Goal: Transaction & Acquisition: Purchase product/service

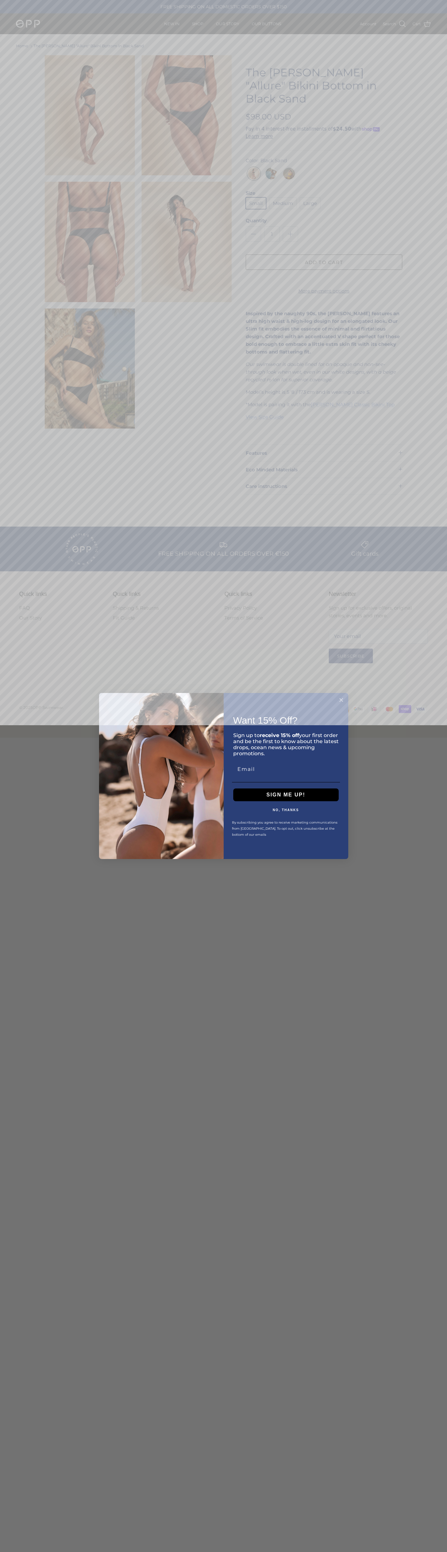
click at [341, 700] on icon "Close dialog" at bounding box center [341, 700] width 3 height 3
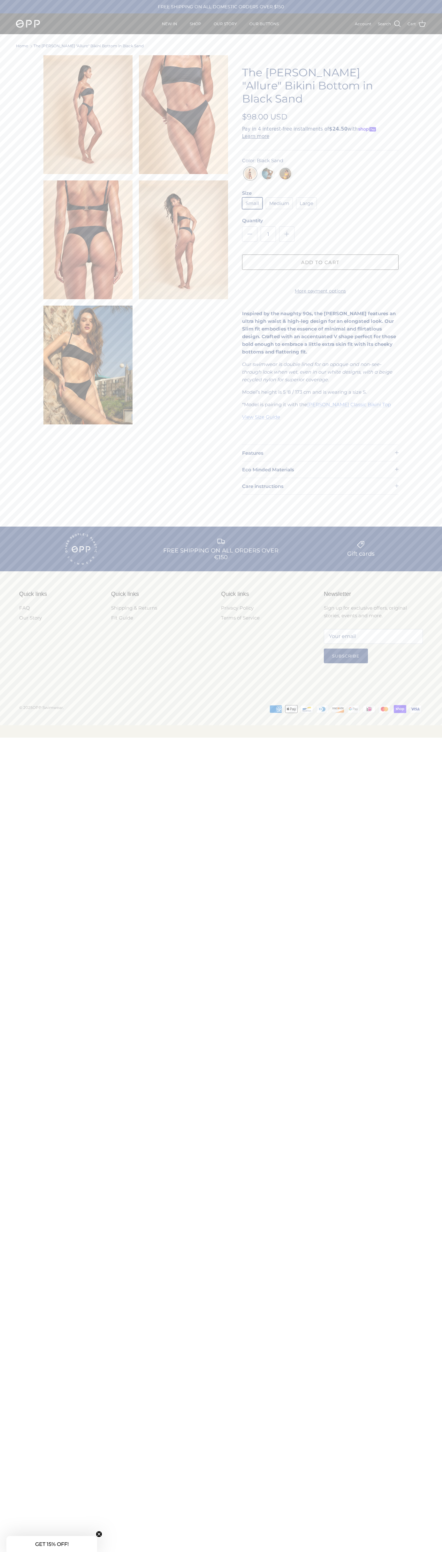
click at [250, 168] on img "Black Sand" at bounding box center [250, 176] width 12 height 16
click at [320, 255] on button "Add to cart" at bounding box center [320, 262] width 157 height 15
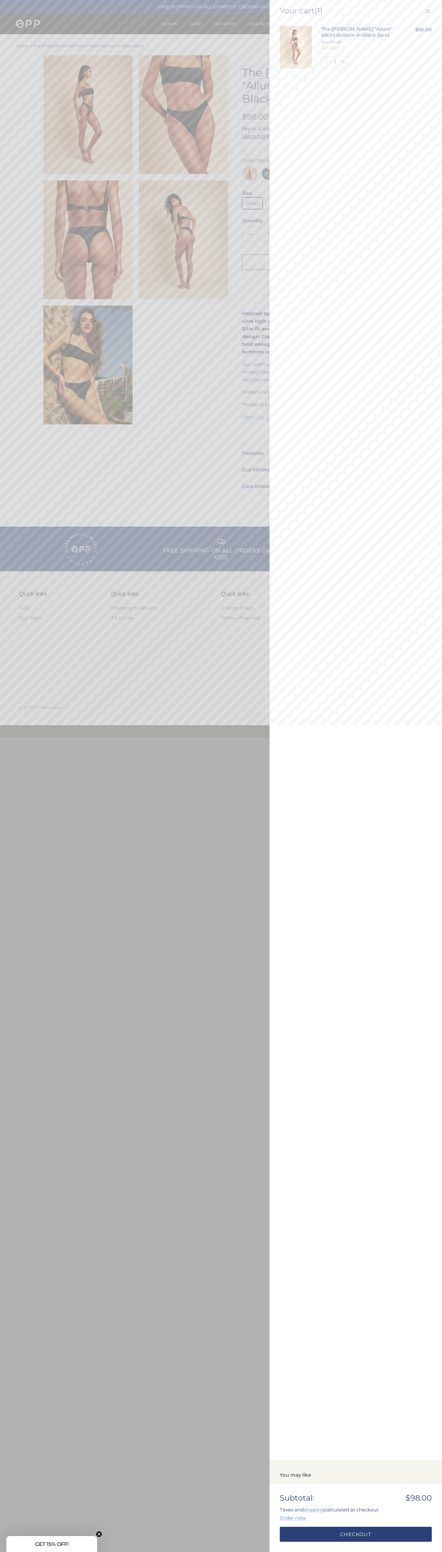
click at [356, 1535] on link "Checkout" at bounding box center [356, 1534] width 152 height 15
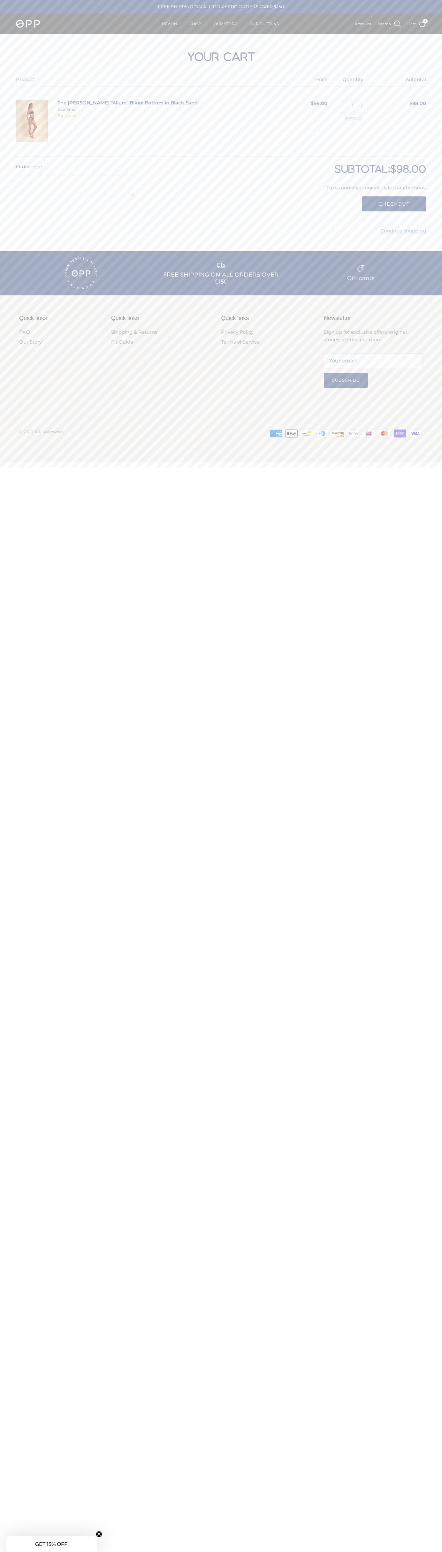
click at [385, 435] on icon at bounding box center [385, 434] width 2 height 4
click at [394, 204] on button "Checkout" at bounding box center [394, 203] width 64 height 15
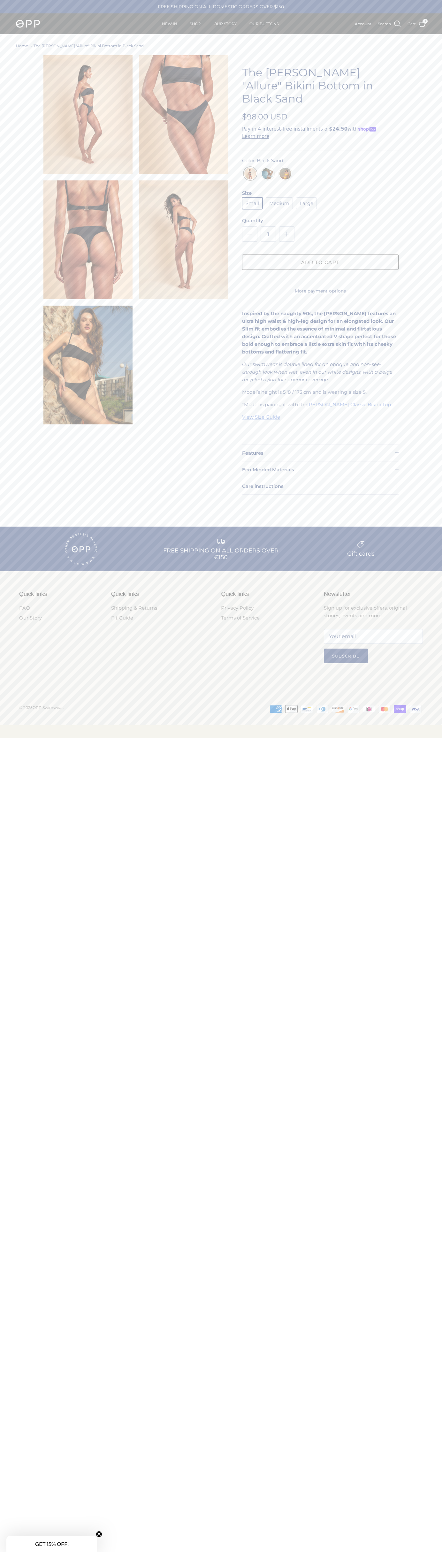
click at [99, 1534] on icon "Close teaser" at bounding box center [99, 1534] width 3 height 3
